Goal: Task Accomplishment & Management: Complete application form

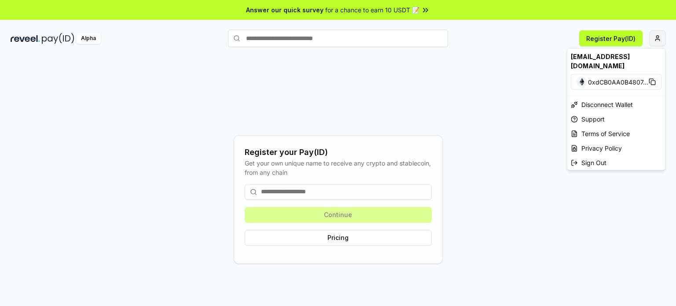
click at [658, 34] on html "Answer our quick survey for a chance to earn 10 USDT 📝 Alpha Register Pay(ID) R…" at bounding box center [338, 153] width 676 height 306
click at [601, 77] on span "0xdCB0AA0B4807 ..." at bounding box center [618, 81] width 60 height 9
click at [273, 62] on html "Answer our quick survey for a chance to earn 10 USDT 📝 Alpha Register Pay(ID) R…" at bounding box center [338, 153] width 676 height 306
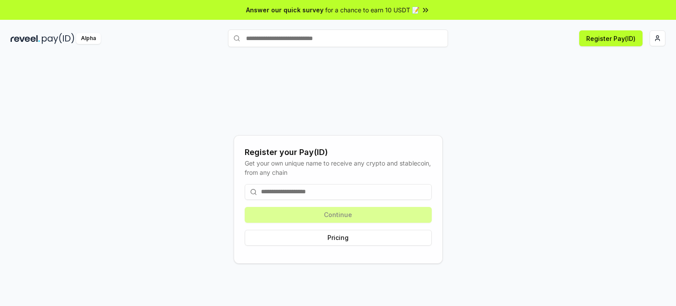
click at [302, 188] on input at bounding box center [338, 192] width 187 height 16
click at [599, 33] on button "Register Pay(ID)" at bounding box center [610, 38] width 63 height 16
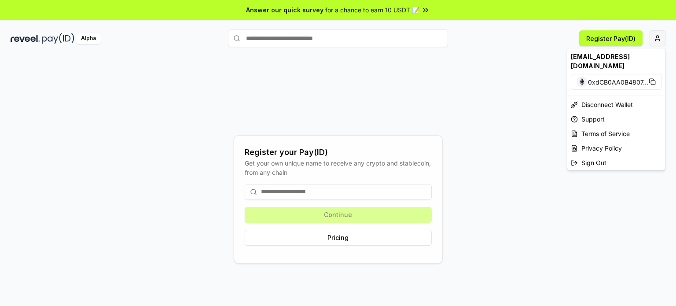
click at [655, 33] on html "Answer our quick survey for a chance to earn 10 USDT 📝 Alpha Register Pay(ID) R…" at bounding box center [338, 153] width 676 height 306
click at [611, 77] on span "0xdCB0AA0B4807 ..." at bounding box center [618, 81] width 60 height 9
click at [639, 77] on span "0xdCB0AA0B4807 ..." at bounding box center [618, 81] width 60 height 9
click at [600, 97] on div "Disconnect Wallet" at bounding box center [616, 104] width 98 height 15
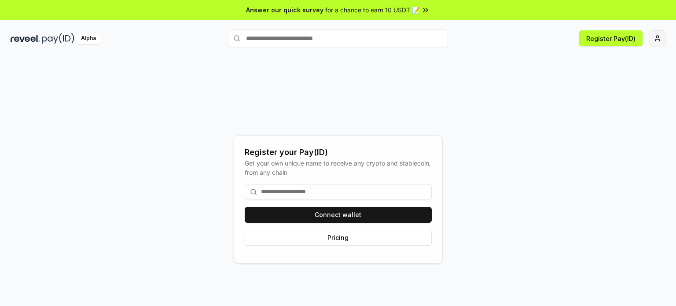
click at [662, 35] on html "Answer our quick survey for a chance to earn 10 USDT 📝 Alpha Register Pay(ID) R…" at bounding box center [338, 153] width 676 height 306
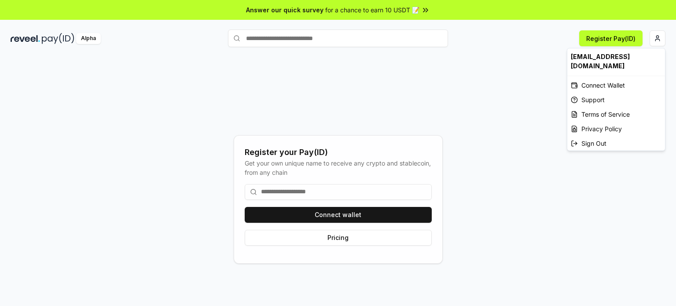
click at [605, 56] on div "[EMAIL_ADDRESS][DOMAIN_NAME]" at bounding box center [616, 61] width 98 height 26
click at [598, 78] on div "Connect Wallet" at bounding box center [616, 85] width 98 height 15
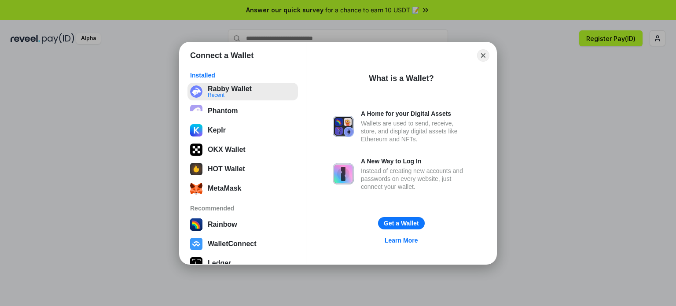
click at [233, 98] on button "Rabby Wallet Recent" at bounding box center [242, 92] width 110 height 18
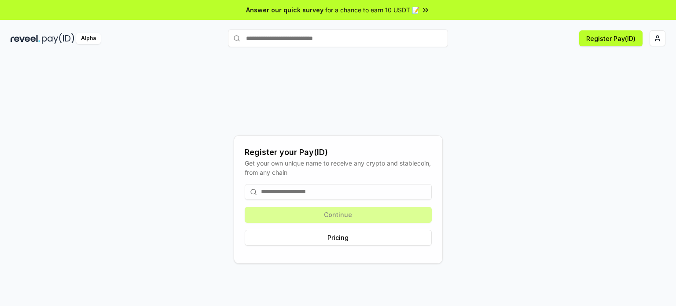
click at [361, 193] on input at bounding box center [338, 192] width 187 height 16
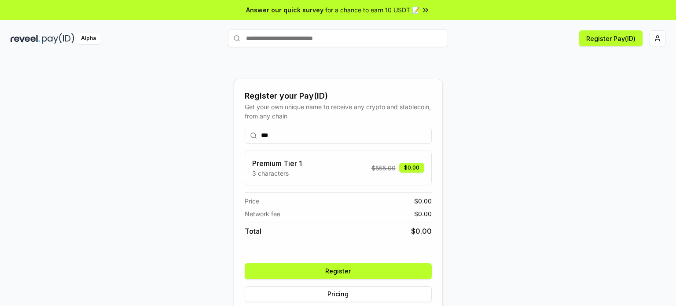
type input "***"
click at [351, 274] on button "Register" at bounding box center [338, 271] width 187 height 16
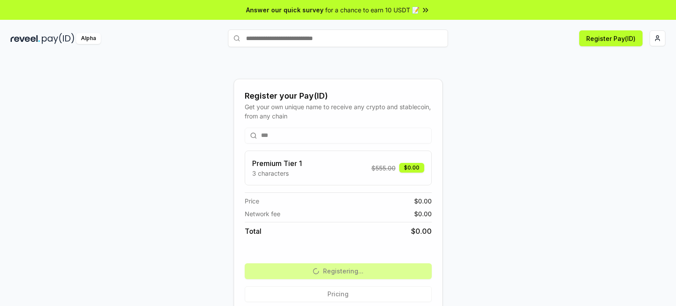
scroll to position [25, 0]
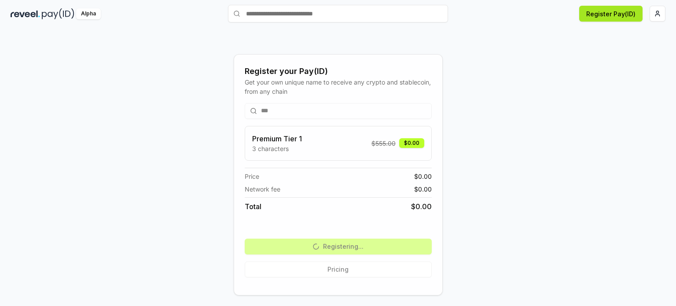
click at [616, 15] on button "Register Pay(ID)" at bounding box center [610, 14] width 63 height 16
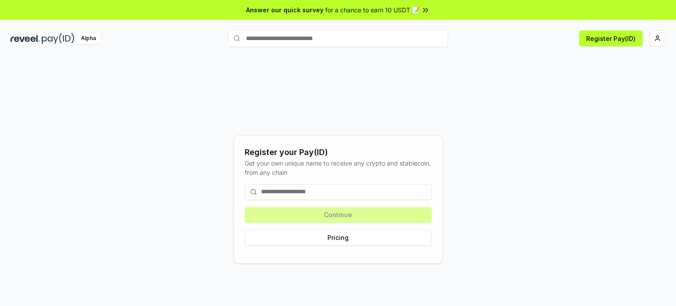
click at [303, 185] on input at bounding box center [338, 192] width 187 height 16
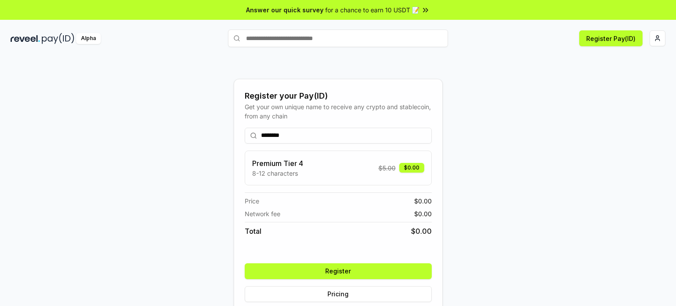
type input "********"
click at [299, 273] on button "Register" at bounding box center [338, 271] width 187 height 16
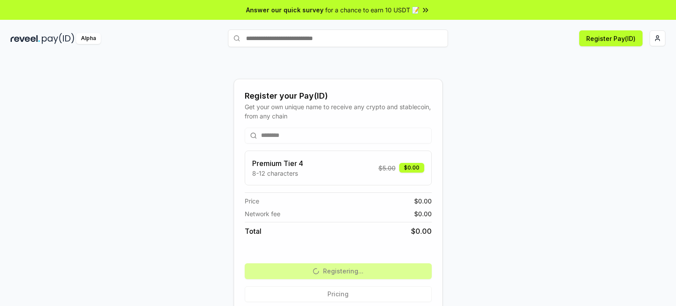
scroll to position [25, 0]
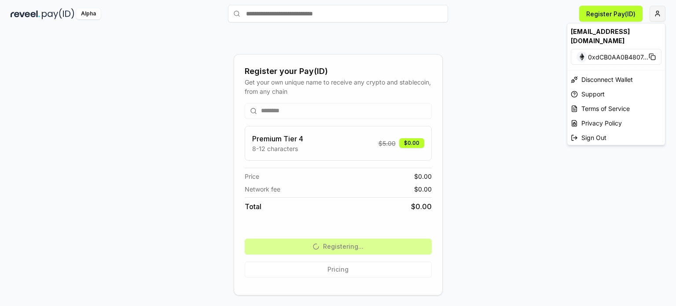
click at [651, 12] on html "Answer our quick survey for a chance to earn 10 USDT 📝 Alpha Register Pay(ID) R…" at bounding box center [338, 153] width 676 height 306
